Goal: Find specific fact: Find specific page/section

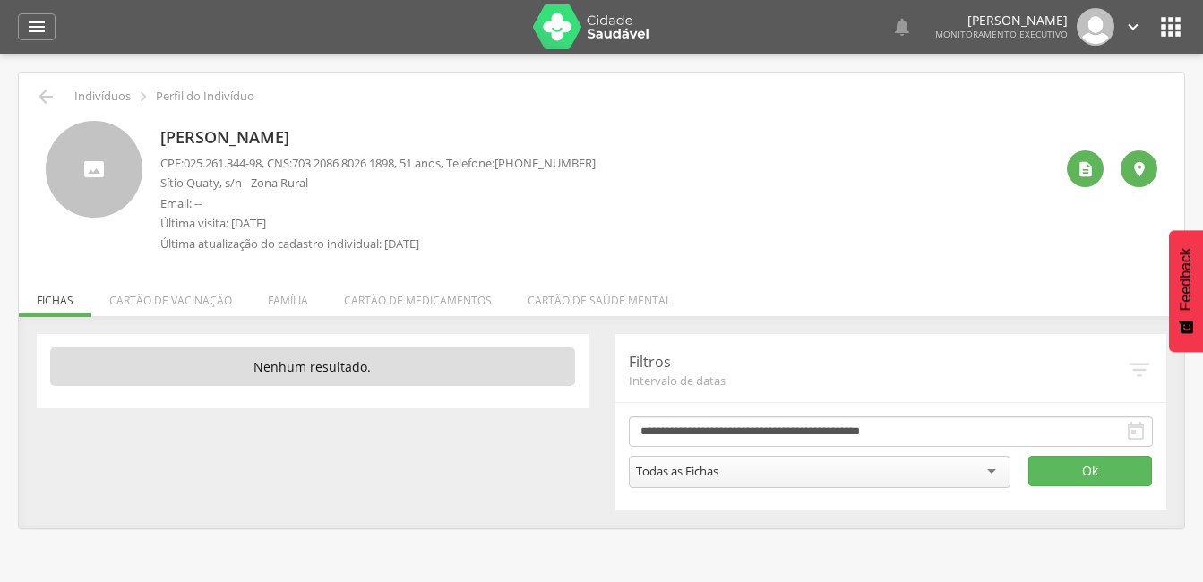
scroll to position [54, 0]
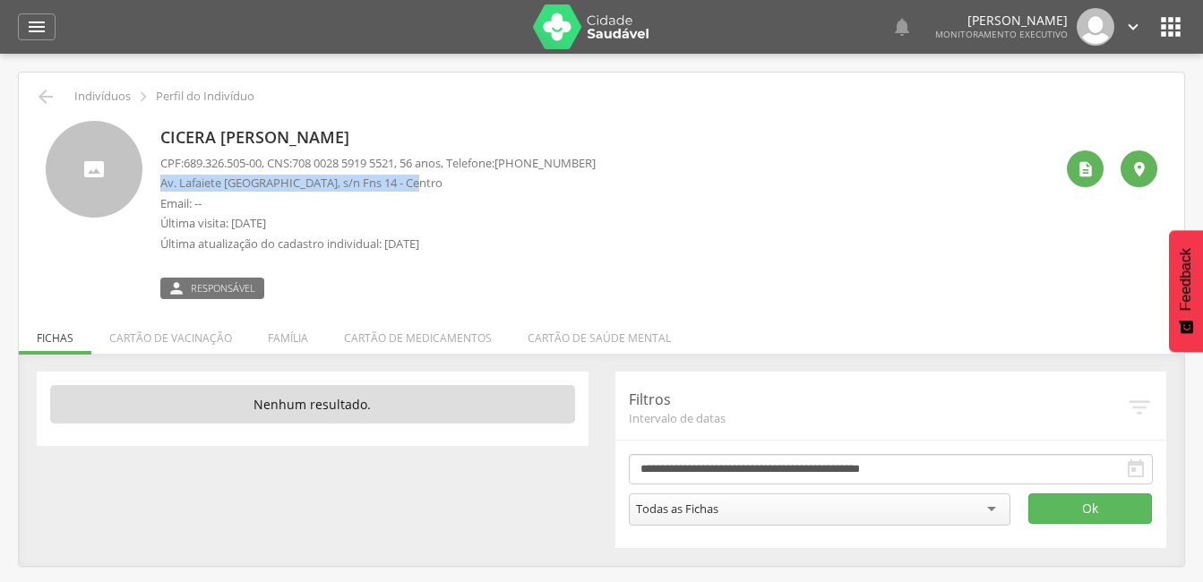
drag, startPoint x: 158, startPoint y: 179, endPoint x: 415, endPoint y: 183, distance: 257.1
click at [415, 183] on div "Cicera Lira da Silva CPF: 689.326.505-00 , CNS: 708 0028 5919 5521 , 56 anos, T…" at bounding box center [602, 210] width 1112 height 178
copy p "Av. Lafaiete Costa Ventura, s/n Fns 14 - Centro"
